Goal: Task Accomplishment & Management: Manage account settings

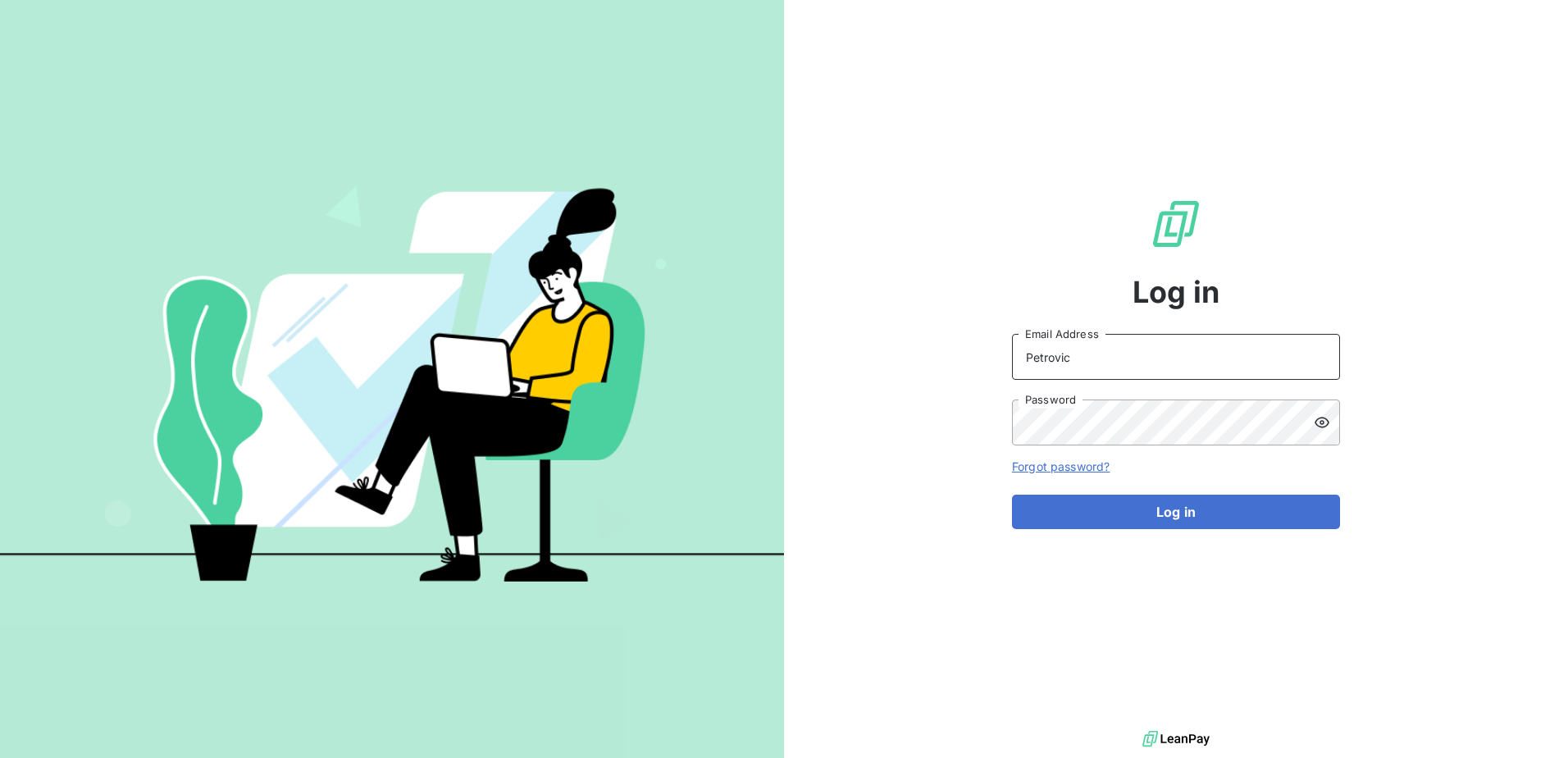
click at [1157, 359] on input "Petrovic" at bounding box center [1175, 357] width 328 height 46
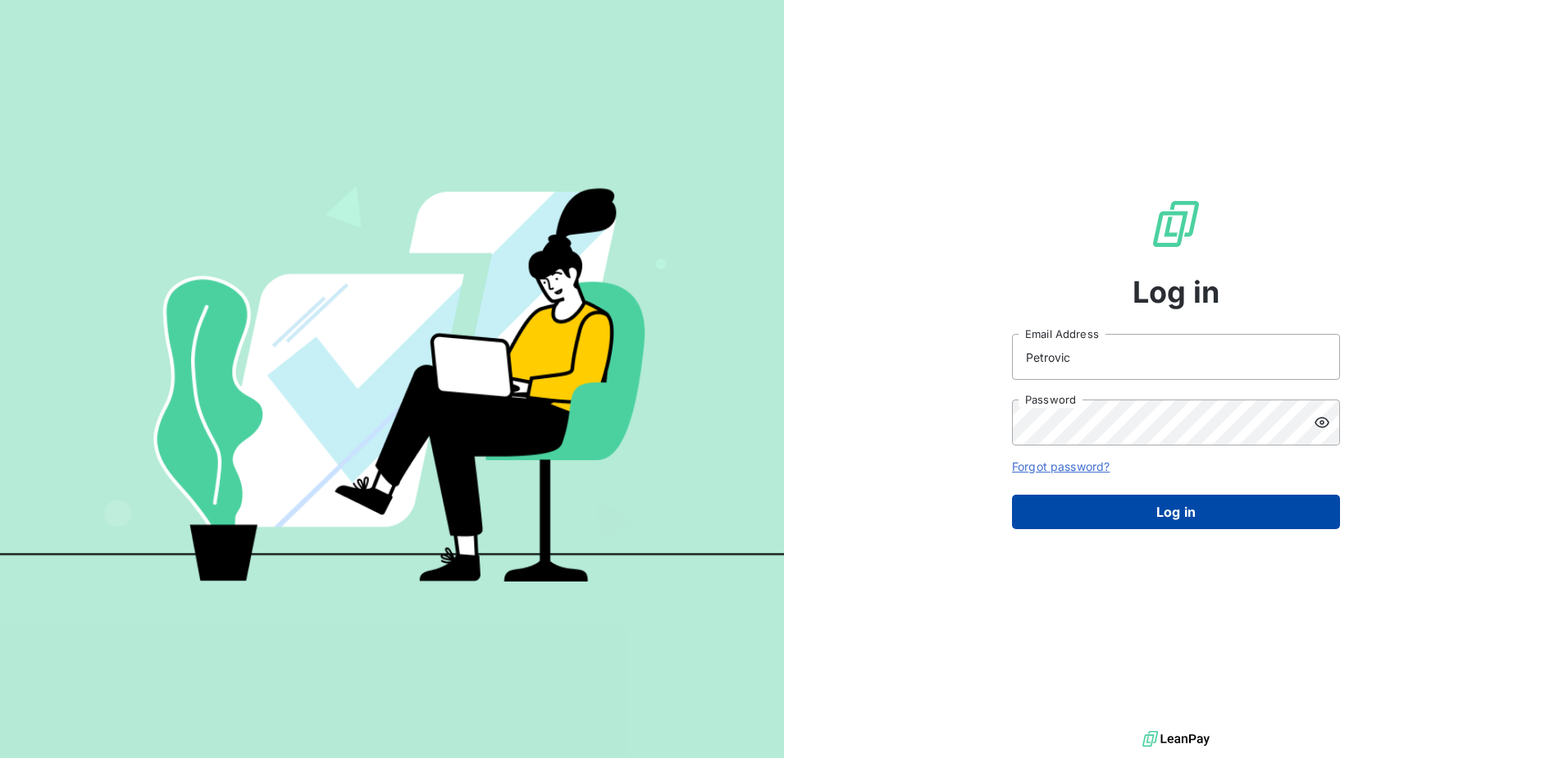
click at [1067, 500] on button "Log in" at bounding box center [1175, 511] width 328 height 34
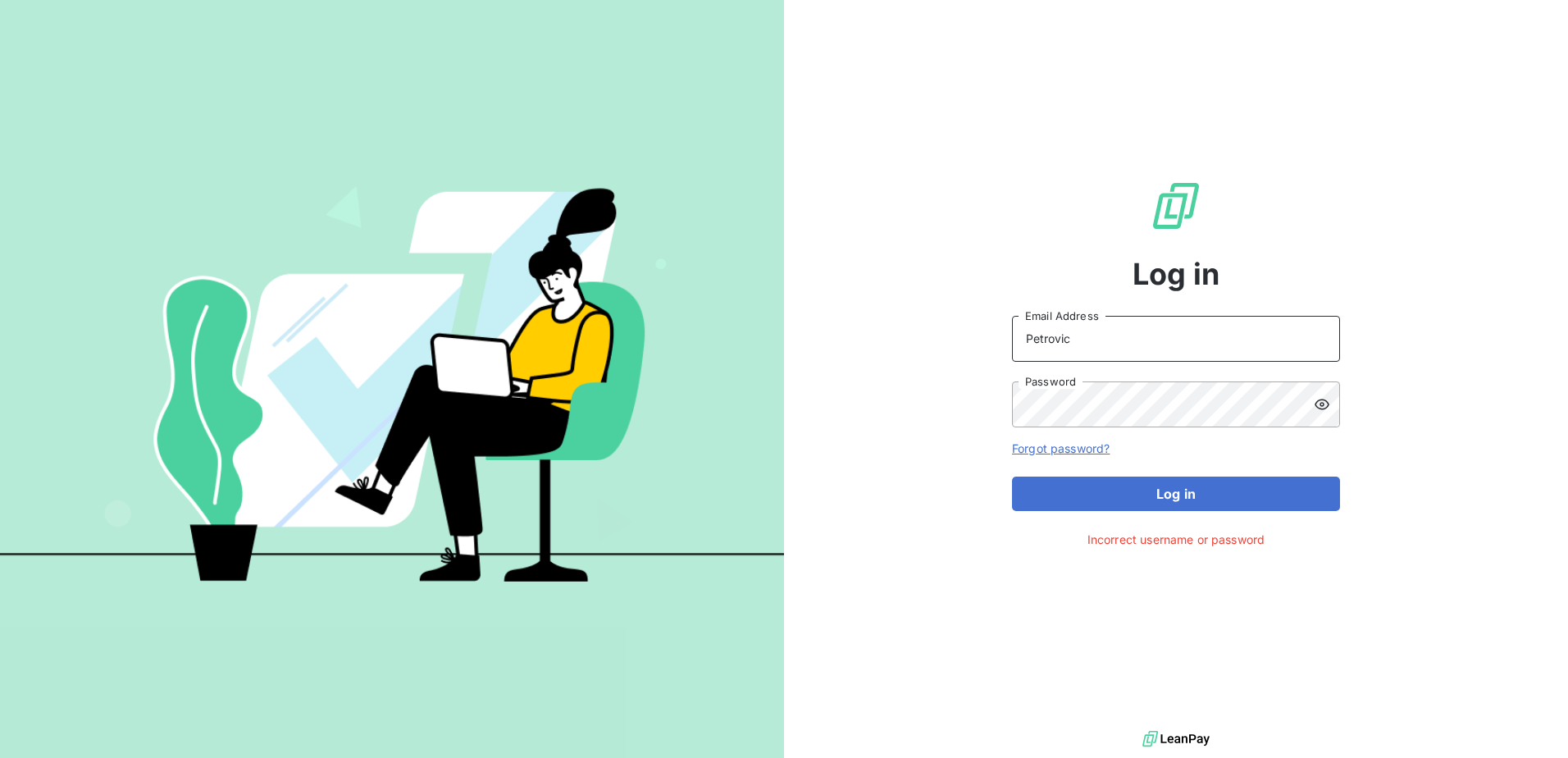
click at [1171, 342] on input "Petrovic" at bounding box center [1175, 338] width 328 height 46
type input "P"
type input "[PERSON_NAME][EMAIL_ADDRESS][PERSON_NAME][DOMAIN_NAME]"
click at [992, 396] on div "Log in [EMAIL_ADDRESS][DOMAIN_NAME] Email Address Password Forgot password? Log…" at bounding box center [1175, 363] width 784 height 726
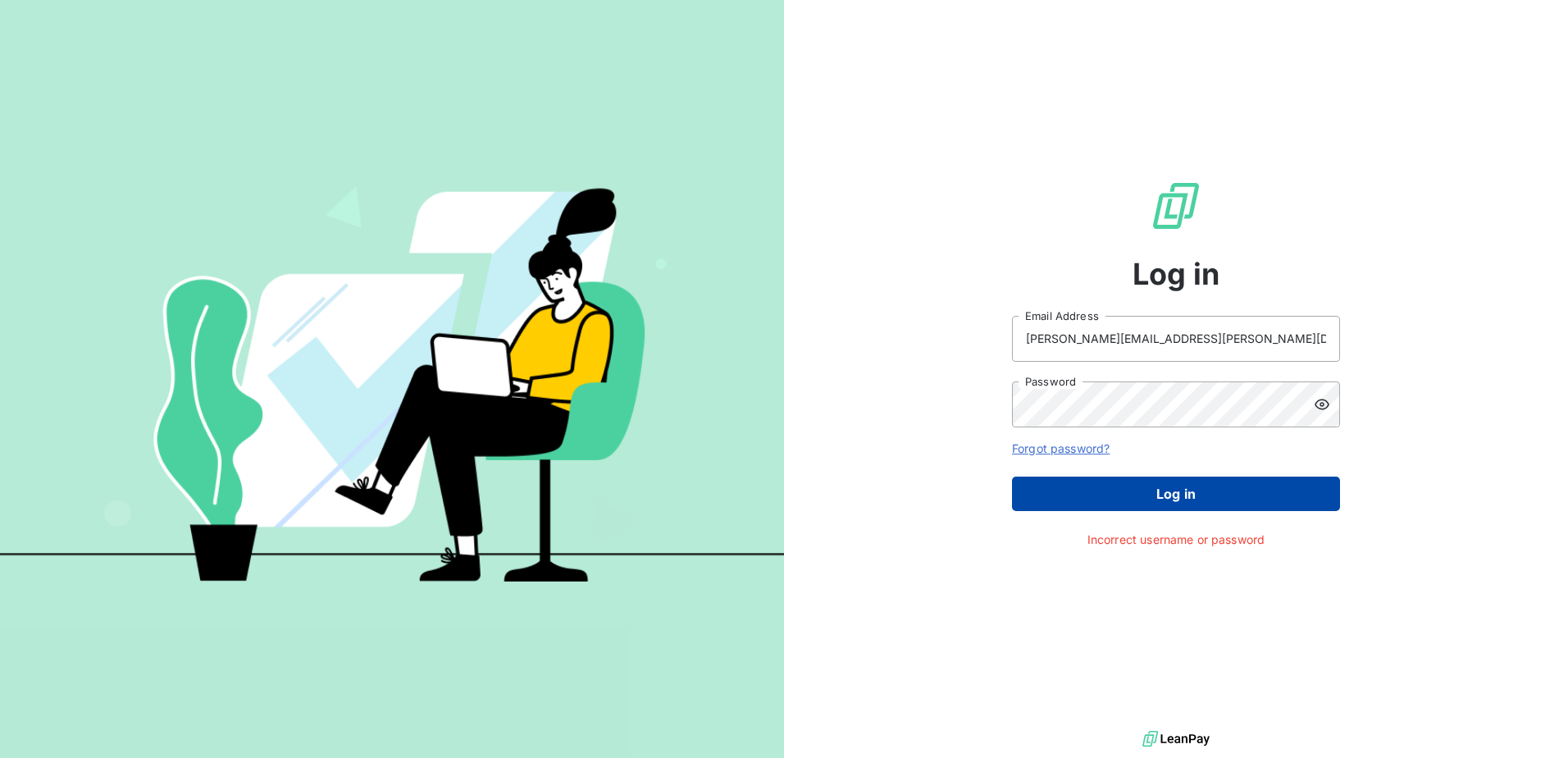
click at [1026, 493] on button "Log in" at bounding box center [1175, 494] width 328 height 34
